Goal: Task Accomplishment & Management: Complete application form

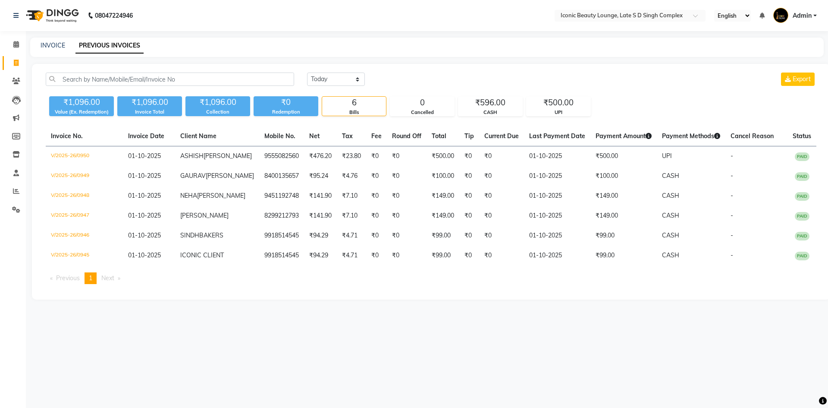
click at [55, 36] on div "08047224946 Select Location × Iconic Beauty Lounge, Late S D Singh Complex Engl…" at bounding box center [414, 204] width 828 height 408
click at [57, 42] on link "INVOICE" at bounding box center [53, 45] width 25 height 8
select select "service"
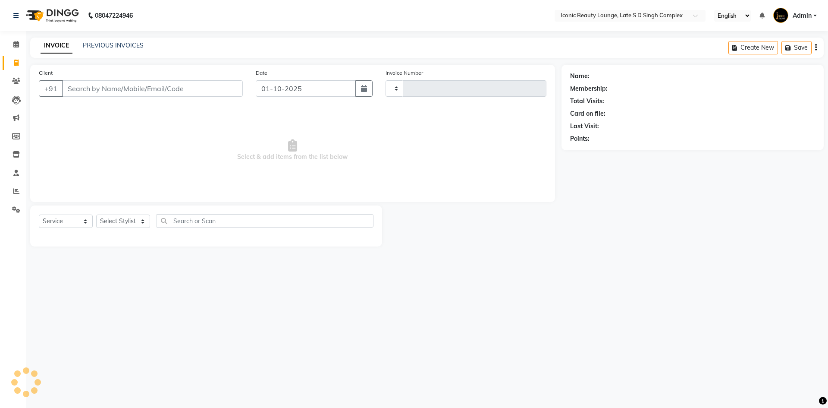
type input "0951"
select select "6614"
click at [103, 89] on input "Client" at bounding box center [152, 88] width 181 height 16
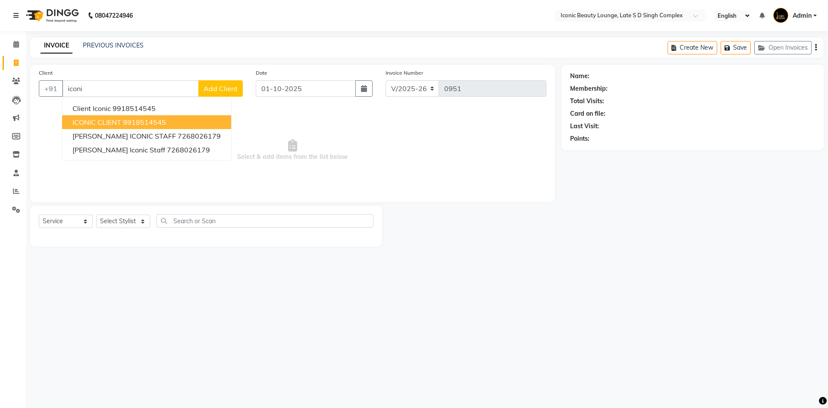
click at [116, 119] on span "ICONIC CLIENT" at bounding box center [96, 122] width 49 height 9
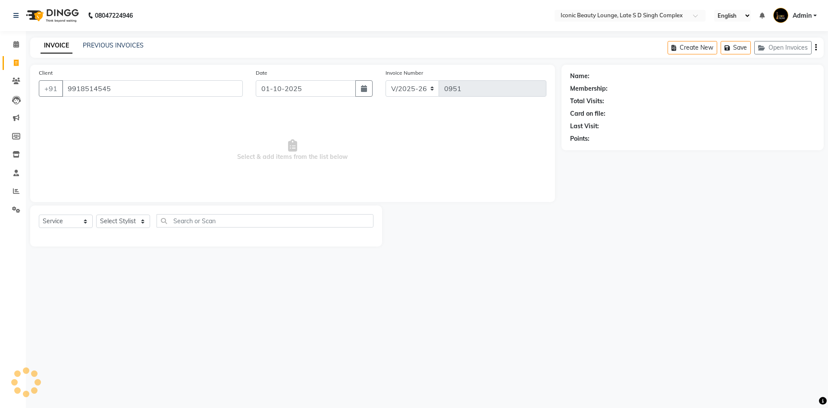
type input "9918514545"
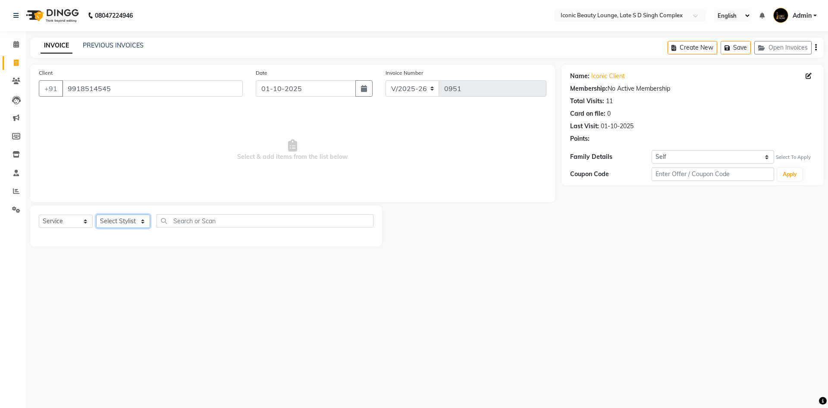
click at [115, 222] on select "Select Stylist [PERSON_NAME] [PERSON_NAME] [PERSON_NAME] [PERSON_NAME] [PERSON_…" at bounding box center [123, 220] width 54 height 13
select select "58605"
click at [96, 214] on select "Select Stylist [PERSON_NAME] [PERSON_NAME] [PERSON_NAME] [PERSON_NAME] [PERSON_…" at bounding box center [123, 220] width 54 height 13
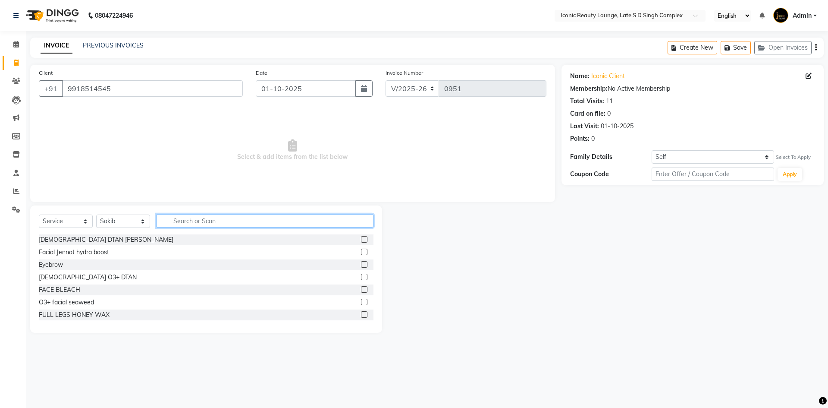
click at [214, 219] on input "text" at bounding box center [265, 220] width 217 height 13
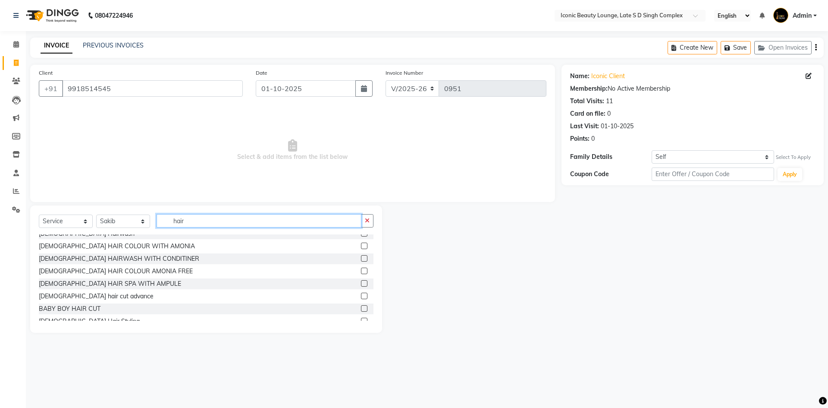
scroll to position [388, 0]
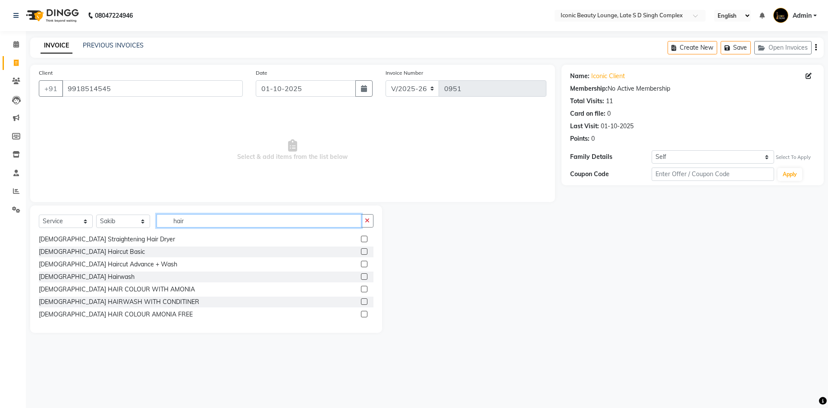
type input "hair"
click at [361, 250] on label at bounding box center [364, 251] width 6 height 6
click at [361, 250] on input "checkbox" at bounding box center [364, 252] width 6 height 6
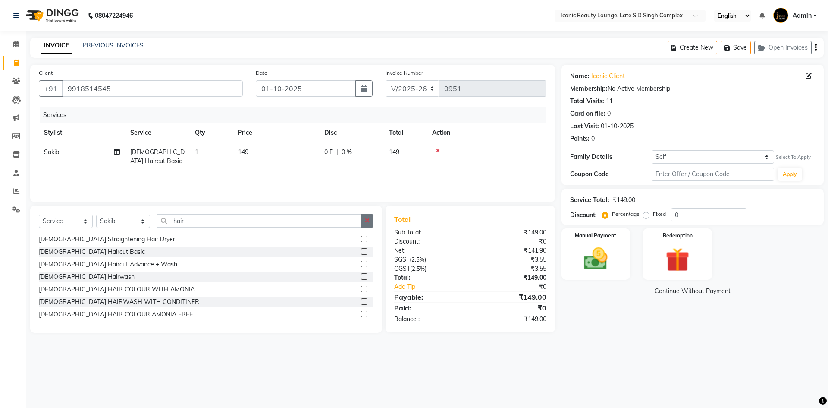
checkbox input "false"
click at [368, 220] on icon "button" at bounding box center [367, 220] width 5 height 6
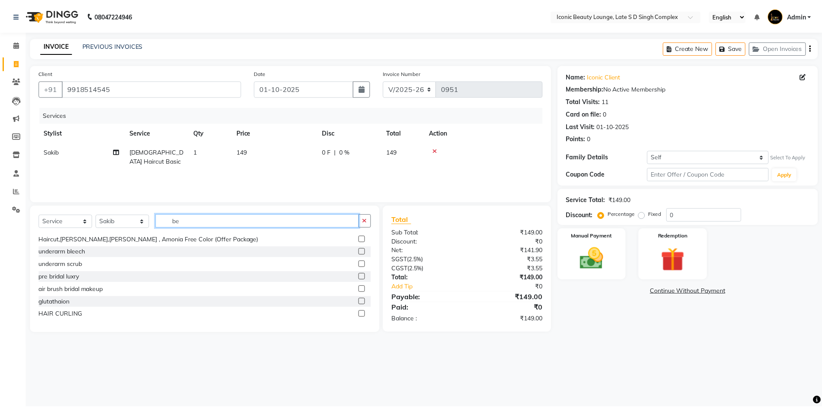
scroll to position [13, 0]
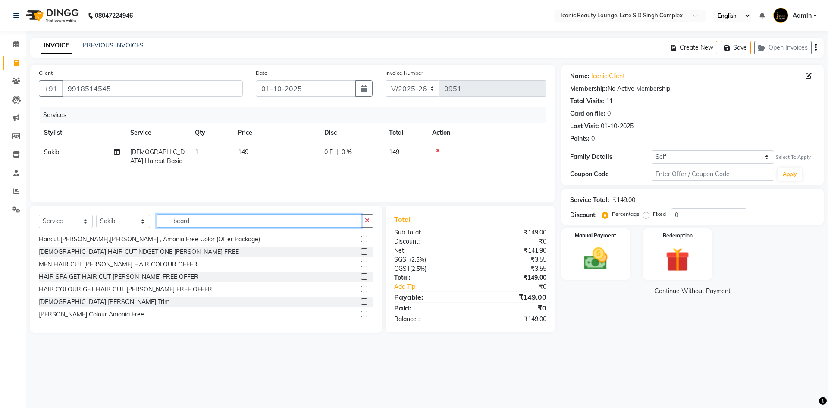
type input "beard"
click at [361, 302] on label at bounding box center [364, 301] width 6 height 6
click at [361, 302] on input "checkbox" at bounding box center [364, 302] width 6 height 6
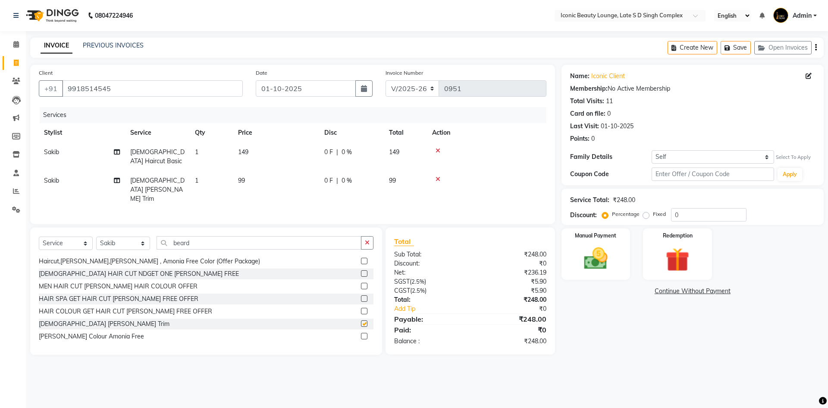
click at [313, 193] on div "Services Stylist Service Qty Price Disc Total Action [PERSON_NAME] [DEMOGRAPHIC…" at bounding box center [293, 161] width 508 height 108
checkbox input "false"
click at [314, 182] on td "99" at bounding box center [276, 190] width 86 height 38
select select "58605"
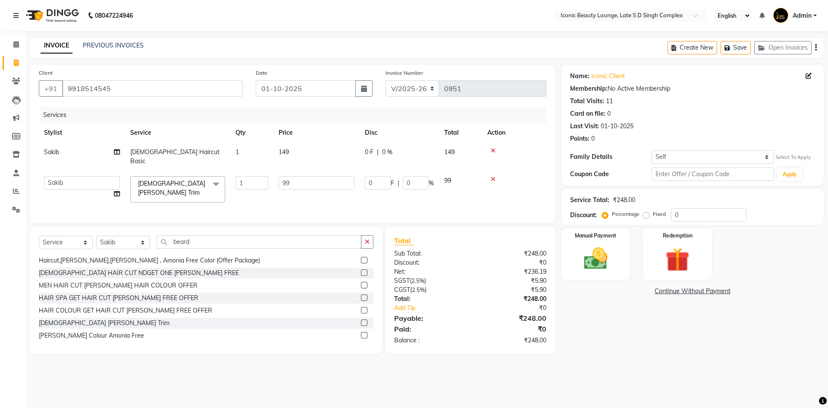
click at [314, 182] on td "99" at bounding box center [316, 189] width 86 height 37
click at [312, 176] on input "99" at bounding box center [317, 182] width 76 height 13
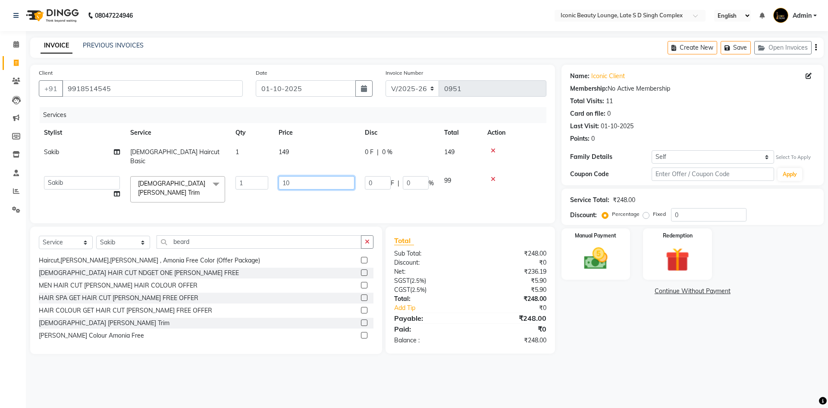
type input "100"
click at [653, 215] on label "Fixed" at bounding box center [659, 214] width 13 height 8
click at [646, 215] on input "Fixed" at bounding box center [648, 214] width 6 height 6
radio input "true"
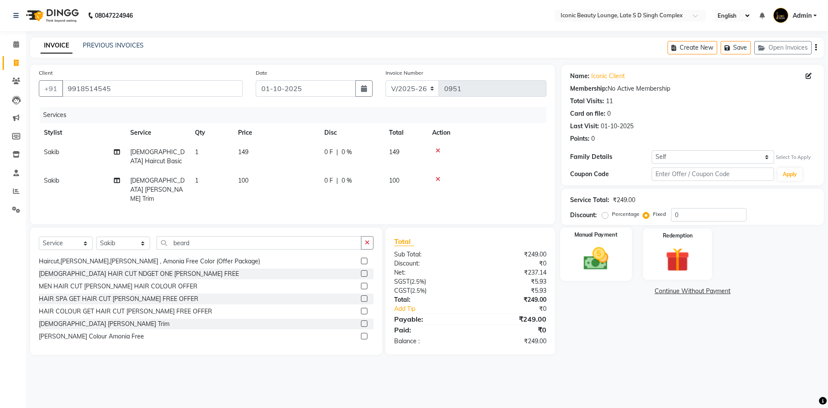
drag, startPoint x: 586, startPoint y: 276, endPoint x: 597, endPoint y: 263, distance: 16.5
click at [586, 275] on div "Manual Payment" at bounding box center [596, 253] width 72 height 53
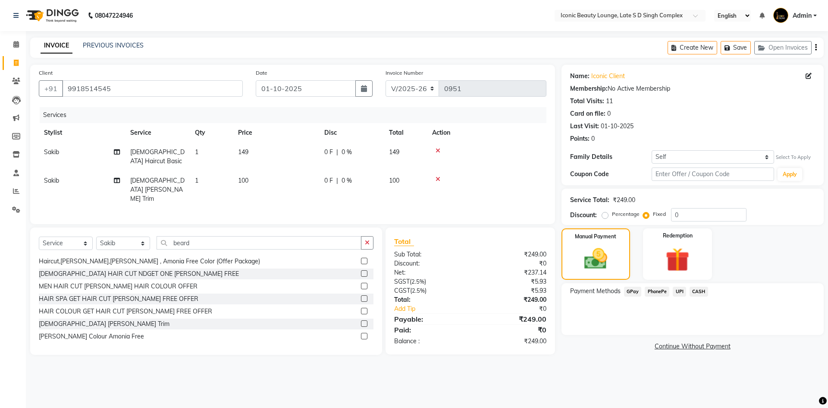
click at [680, 287] on span "UPI" at bounding box center [679, 291] width 13 height 10
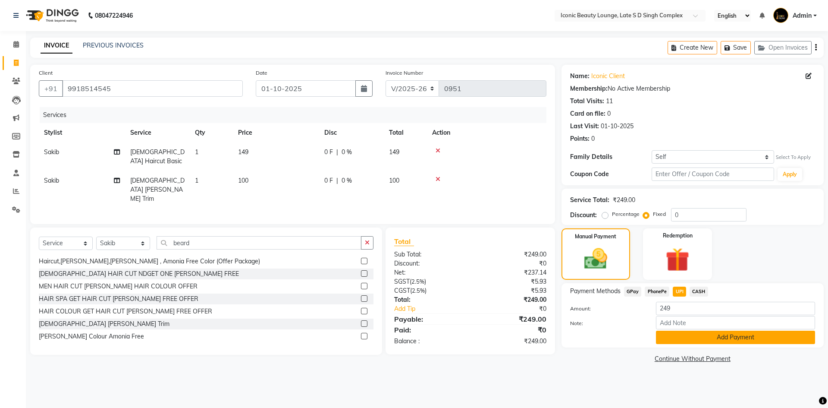
click at [689, 340] on button "Add Payment" at bounding box center [735, 336] width 159 height 13
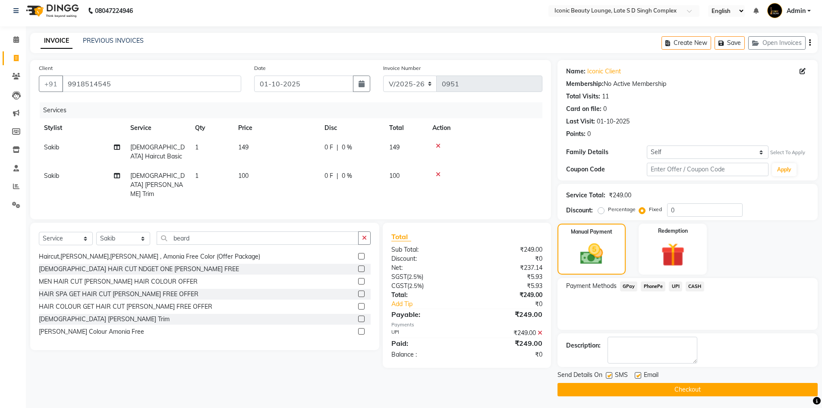
scroll to position [6, 0]
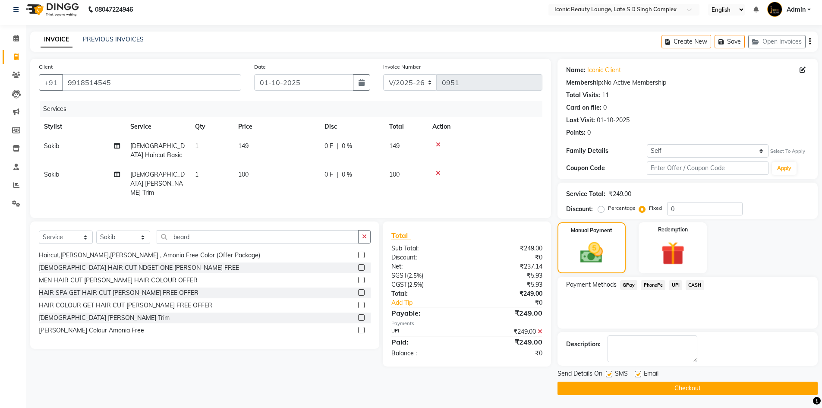
click at [710, 389] on button "Checkout" at bounding box center [687, 387] width 260 height 13
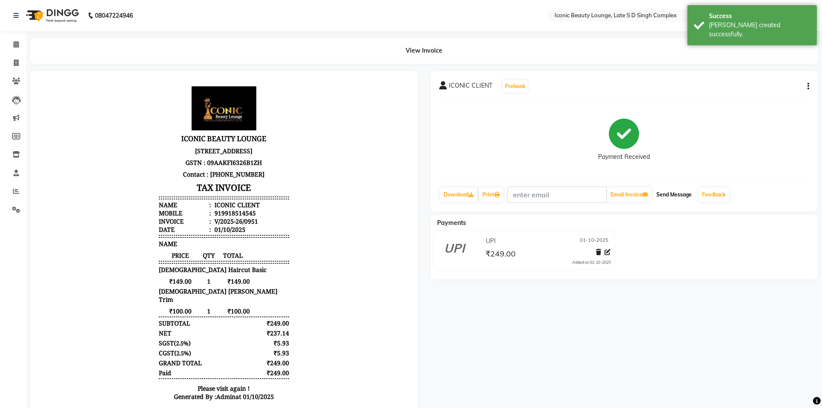
click at [677, 195] on button "Send Message" at bounding box center [674, 194] width 42 height 15
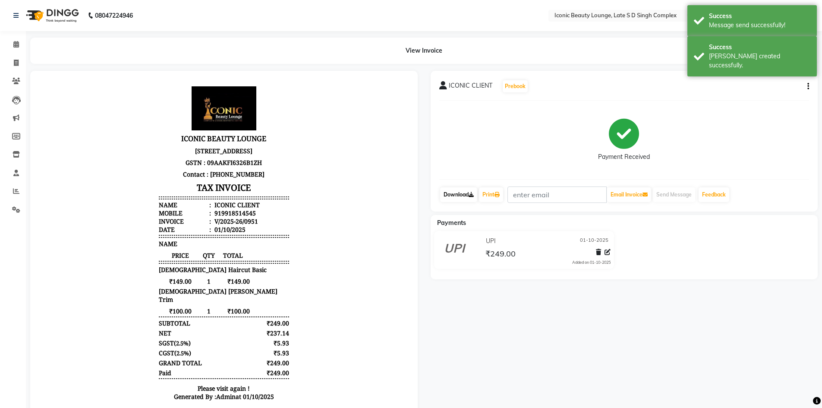
click at [456, 189] on link "Download" at bounding box center [458, 194] width 37 height 15
click at [488, 193] on link "Print" at bounding box center [491, 194] width 24 height 15
click at [14, 62] on icon at bounding box center [16, 63] width 5 height 6
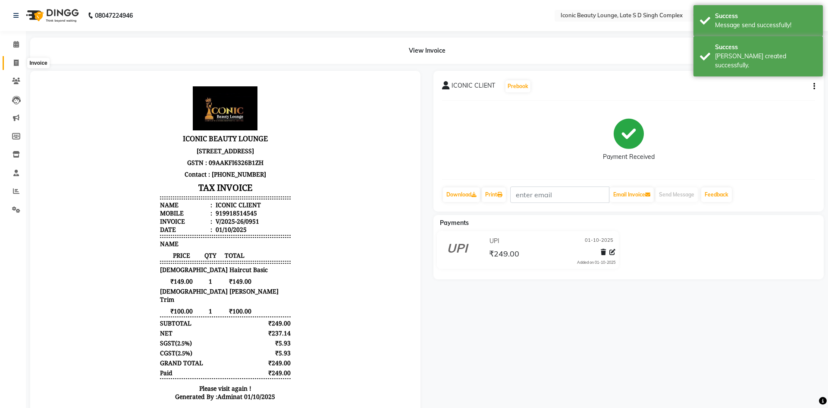
select select "service"
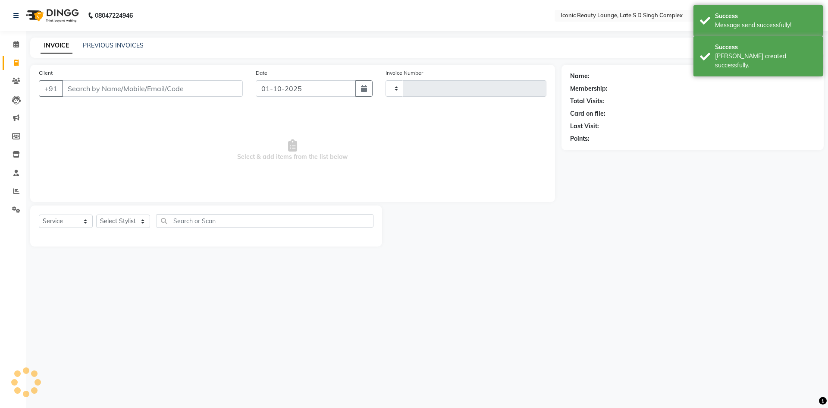
type input "0952"
select select "6614"
